Goal: Transaction & Acquisition: Register for event/course

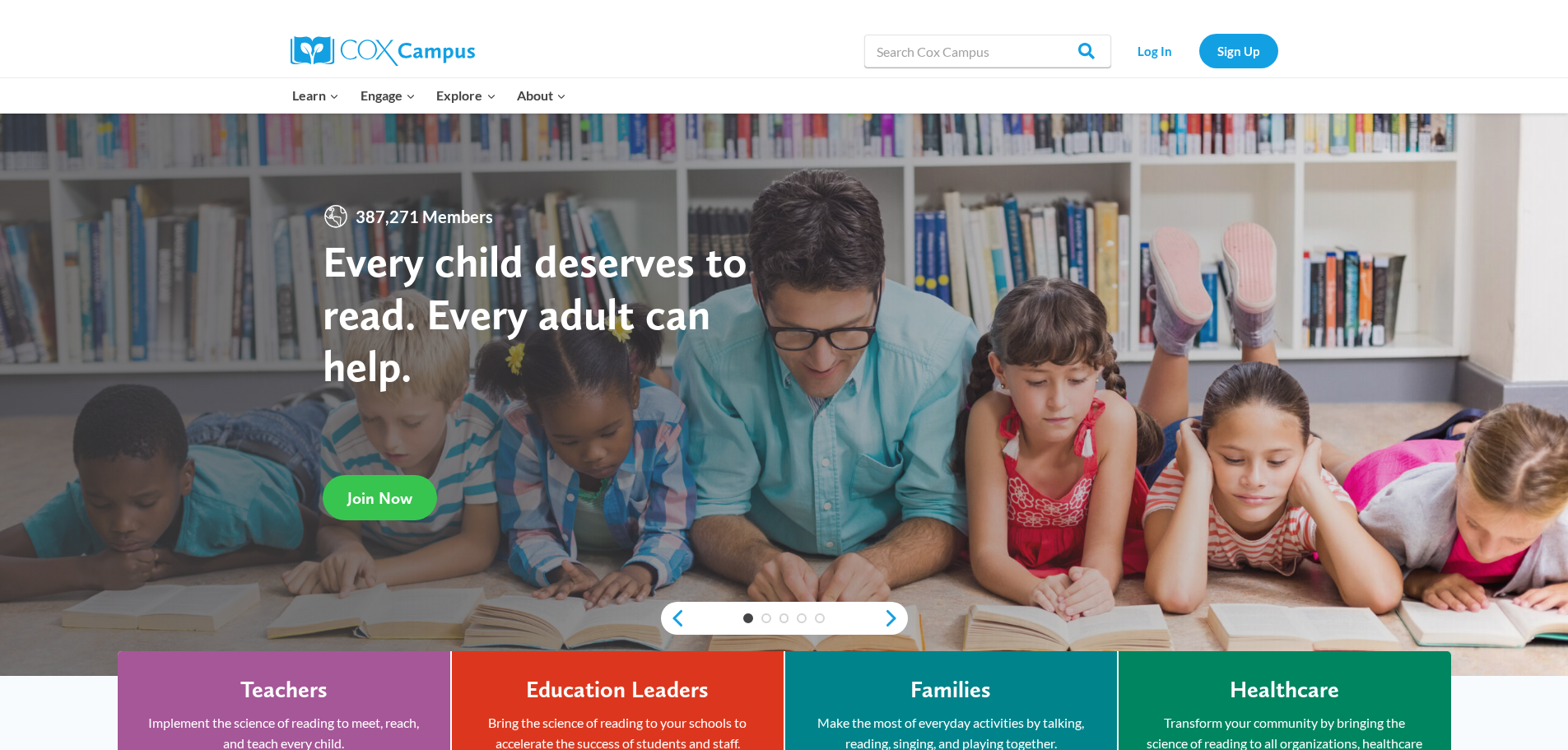
click at [364, 494] on span "Join Now" at bounding box center [380, 497] width 65 height 19
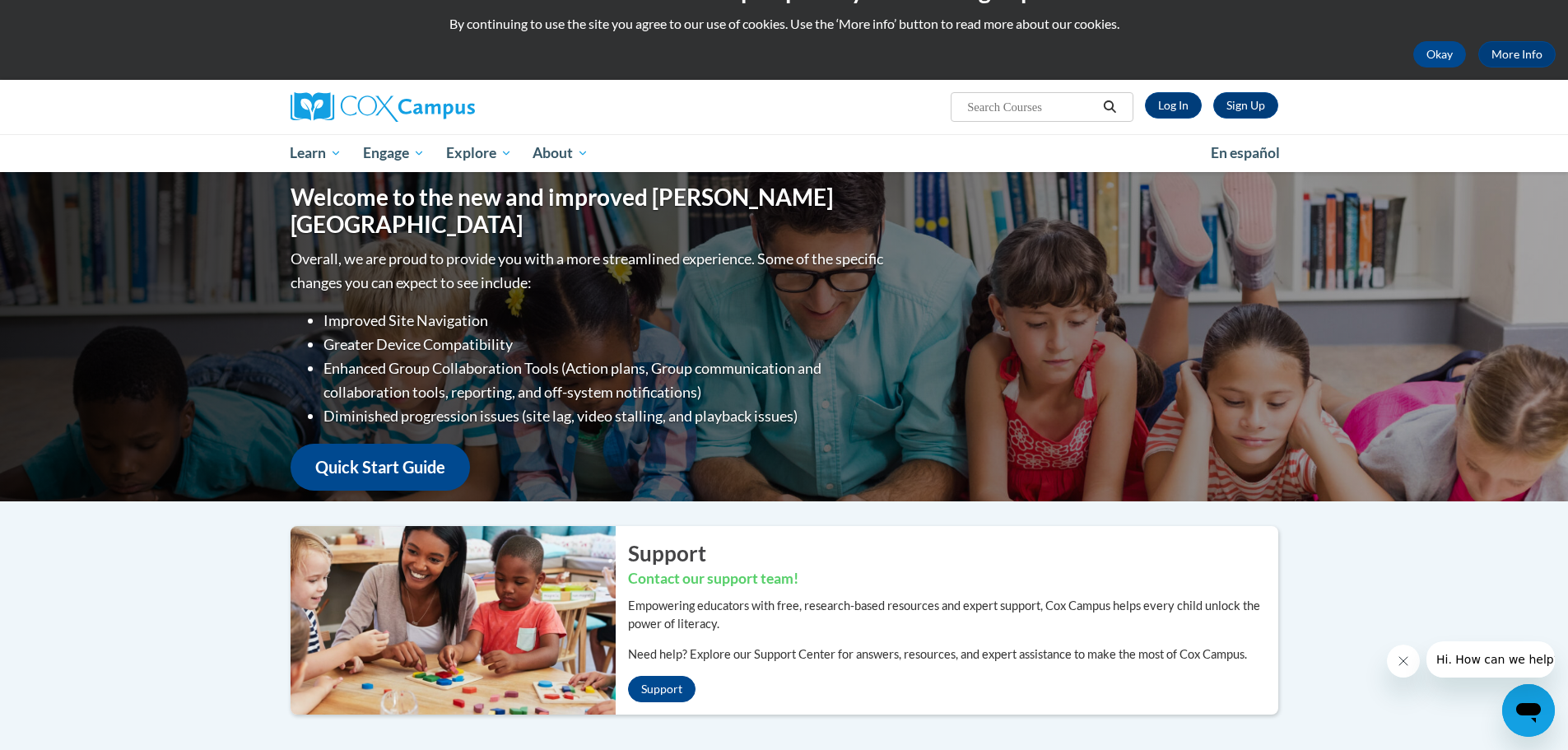
scroll to position [83, 0]
